Goal: Task Accomplishment & Management: Use online tool/utility

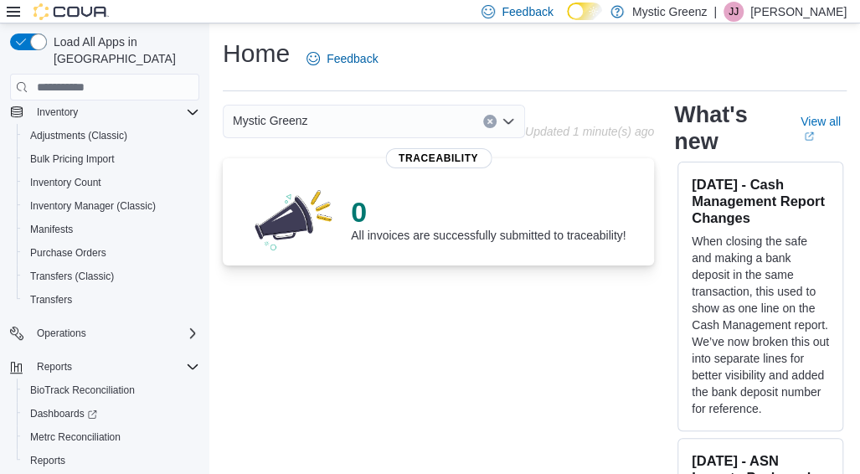
scroll to position [251, 0]
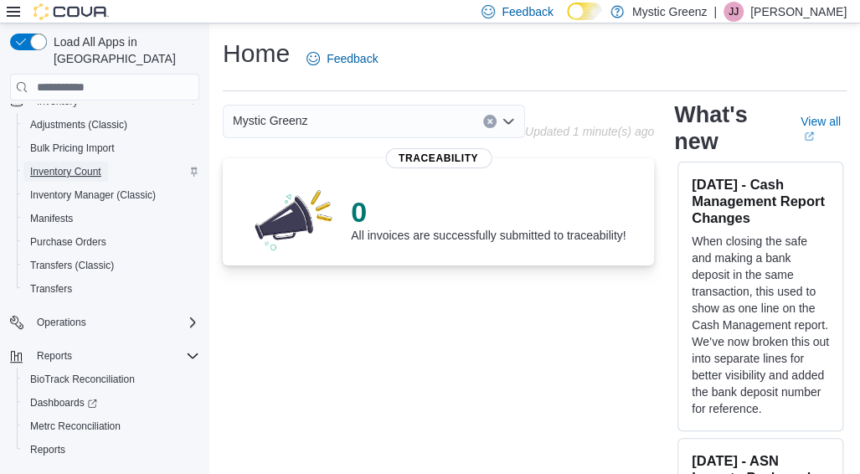
click at [59, 165] on span "Inventory Count" at bounding box center [65, 171] width 71 height 13
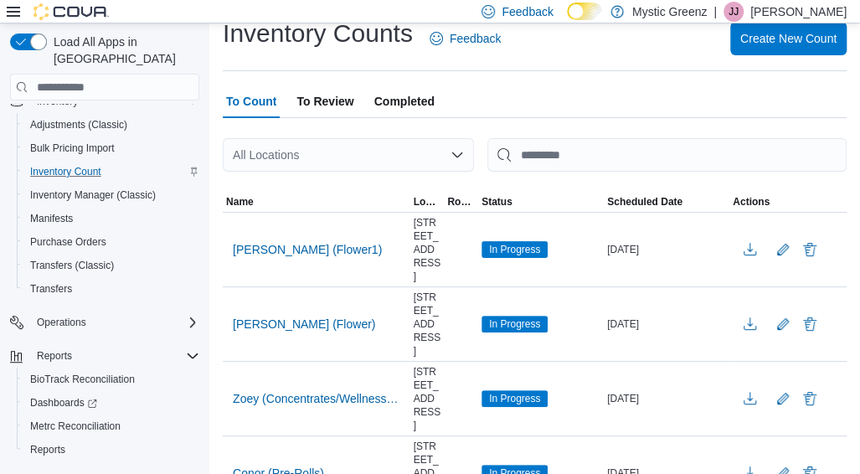
scroll to position [2, 0]
